Goal: Task Accomplishment & Management: Manage account settings

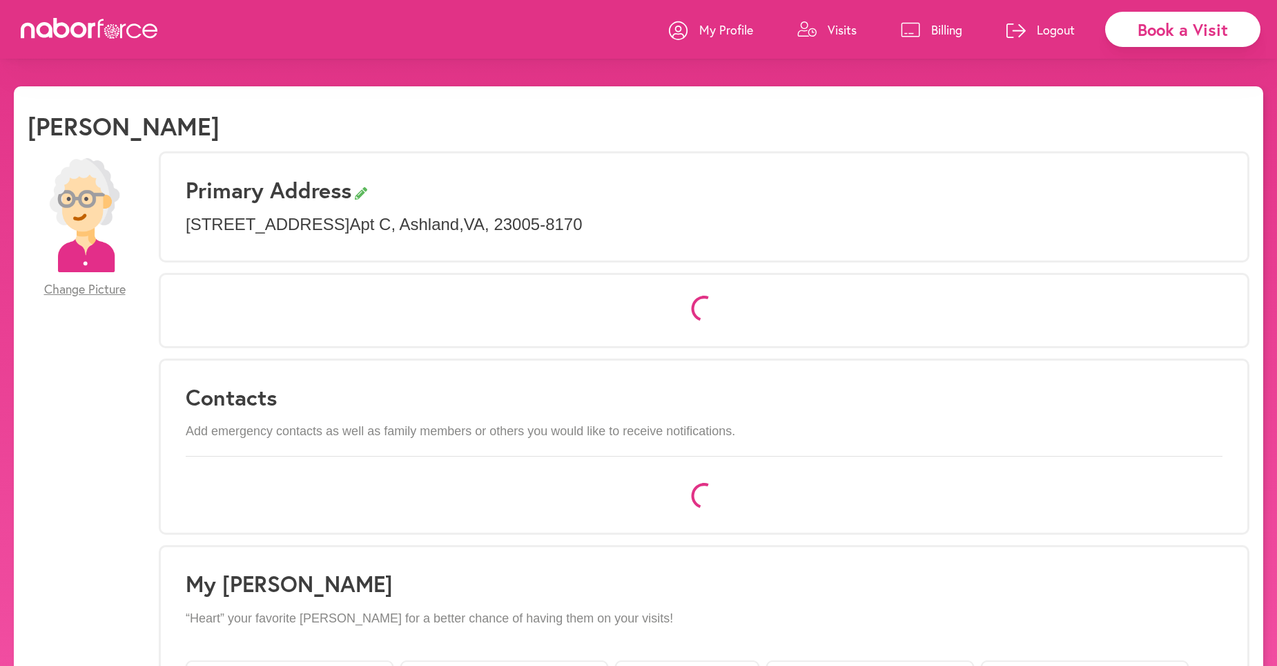
select select "*"
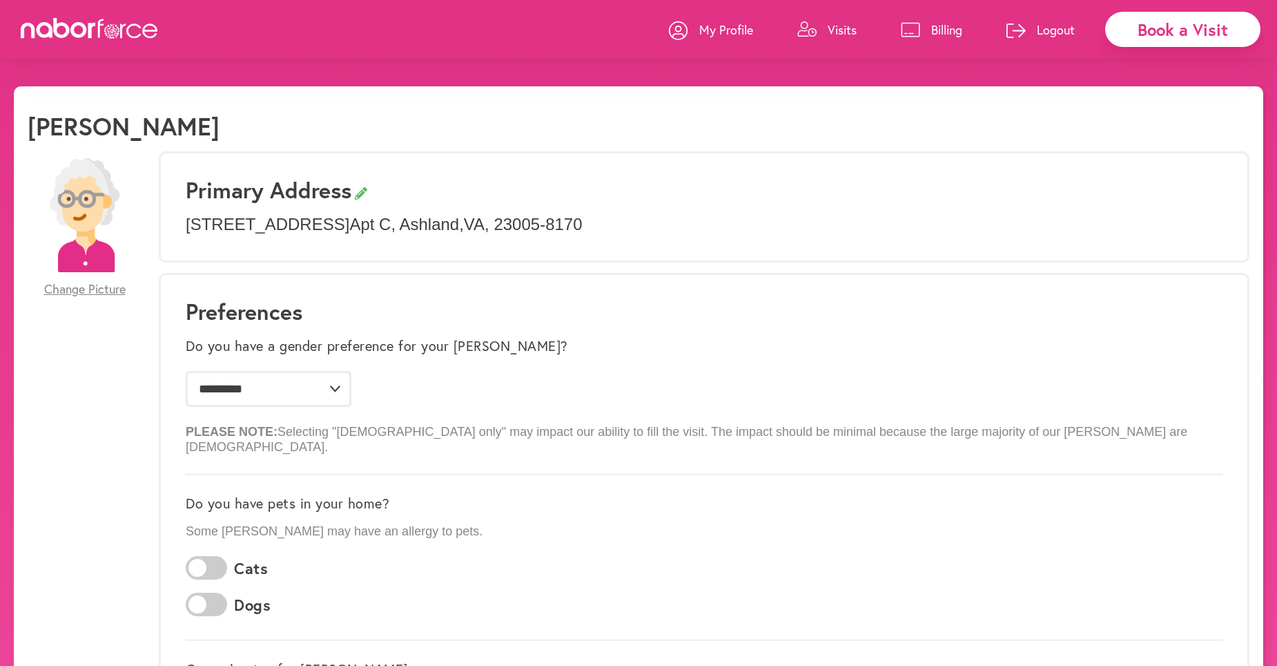
click at [836, 27] on p "Visits" at bounding box center [842, 29] width 29 height 17
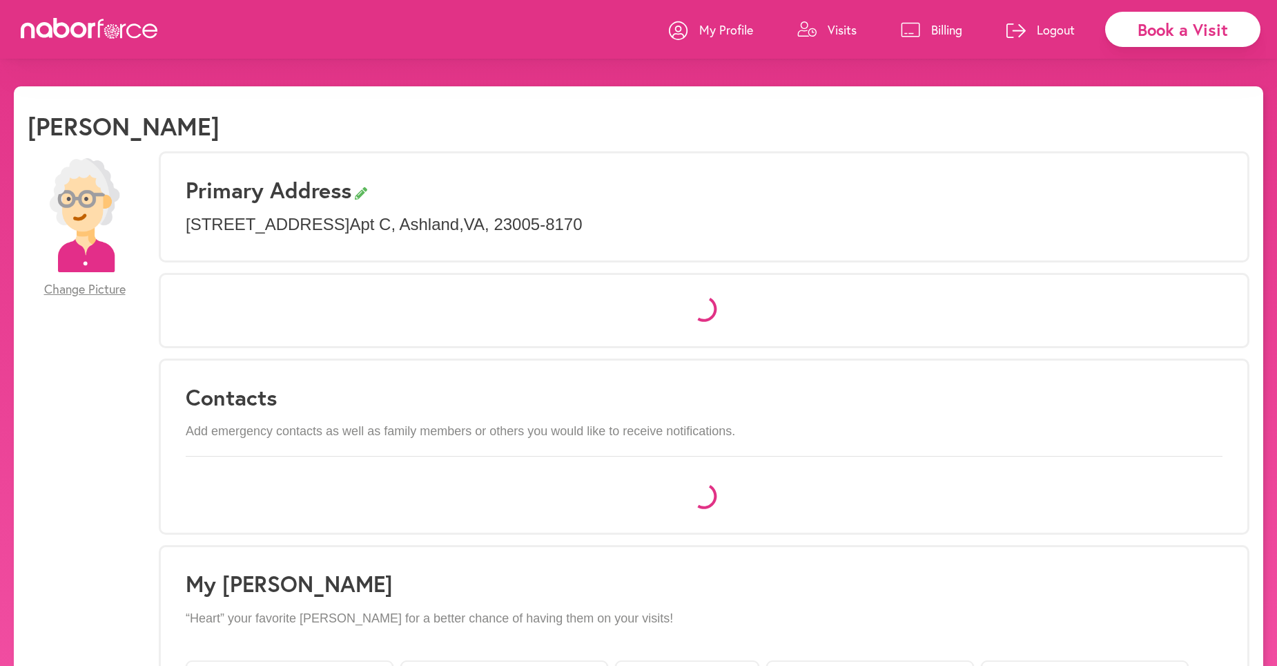
select select "*"
